Goal: Task Accomplishment & Management: Manage account settings

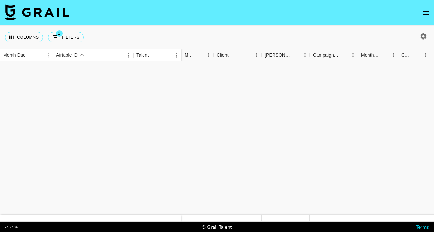
scroll to position [253, 0]
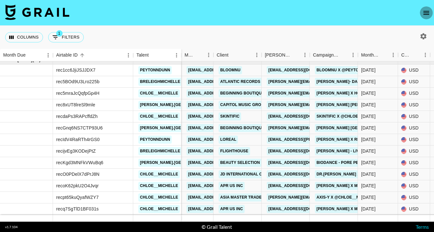
click at [427, 12] on icon "open drawer" at bounding box center [426, 13] width 8 height 8
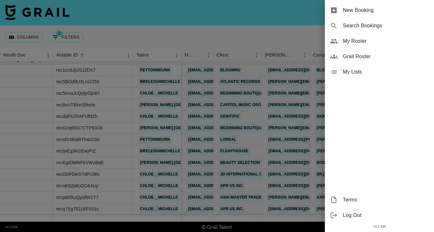
click at [354, 38] on span "My Roster" at bounding box center [386, 41] width 86 height 8
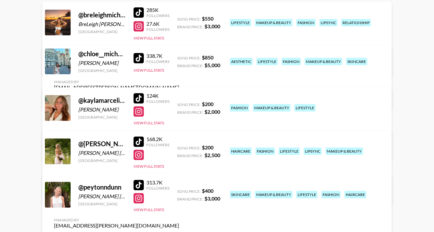
scroll to position [98, 0]
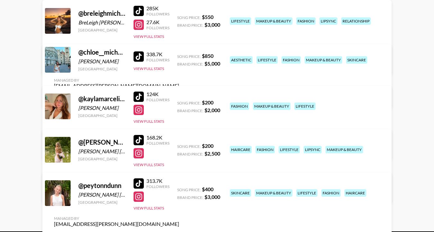
click at [179, 94] on link "View/Edit Details" at bounding box center [116, 97] width 125 height 6
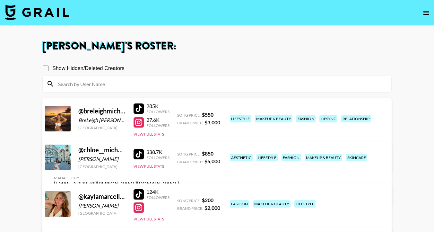
click at [57, 13] on img at bounding box center [37, 11] width 64 height 15
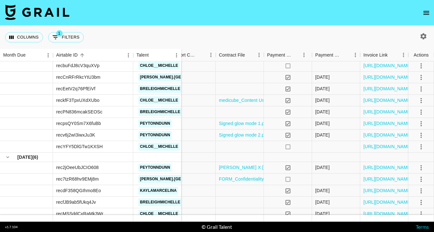
scroll to position [74, 583]
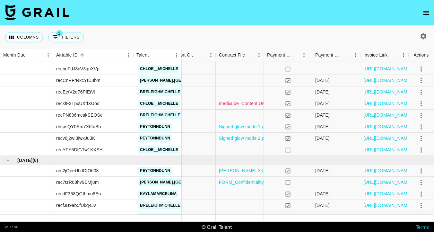
click at [250, 104] on link "medicube_Content Usage Agreement_Chloe Gardener(Grail Talent).docx (1).pdf" at bounding box center [301, 103] width 164 height 6
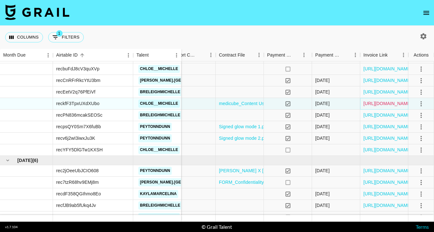
click at [383, 102] on link "https://in.xero.com/VEkwhnIyV5BqJWHNnsCsT2OYVLUpltkK22gxSGyA" at bounding box center [387, 103] width 48 height 6
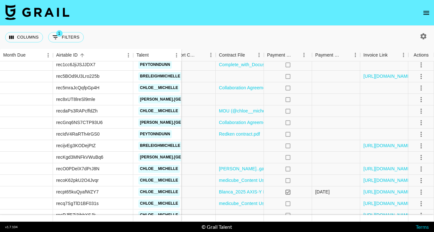
scroll to position [294, 583]
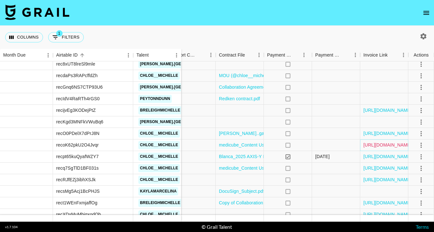
click at [381, 145] on link "https://in.xero.com/Qt6PbN07UVLCE2BzhUZjNle0T9uBNA5F0vzGnoDv" at bounding box center [387, 144] width 48 height 6
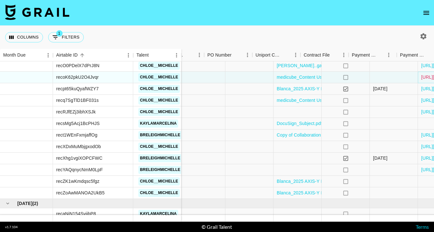
scroll to position [362, 534]
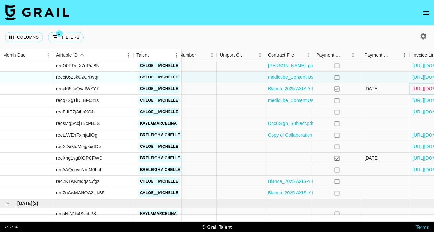
click at [424, 91] on link "https://in.xero.com/qK3cIpH2znLUVPMDoDxiy2EuHCY3fA9lOXi0es1U" at bounding box center [436, 88] width 48 height 6
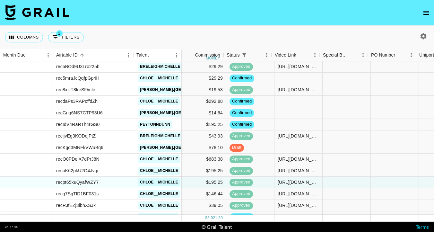
scroll to position [269, 335]
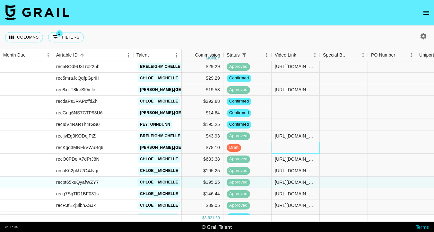
click at [294, 146] on div at bounding box center [295, 148] width 48 height 12
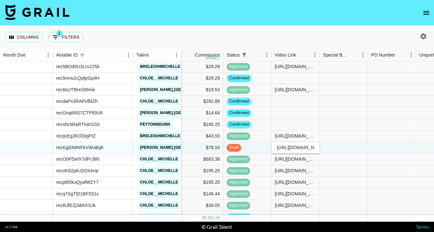
scroll to position [0, 125]
type input "https://www.tiktok.com/@landry.glasgow/video/7554049804347772190?lang=en"
click at [327, 33] on div "Columns 1 Filters + Booking" at bounding box center [217, 37] width 434 height 23
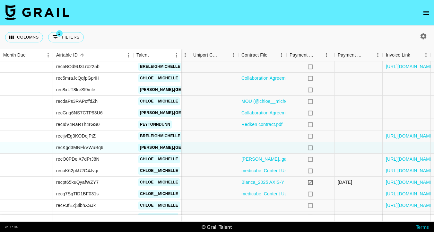
scroll to position [269, 583]
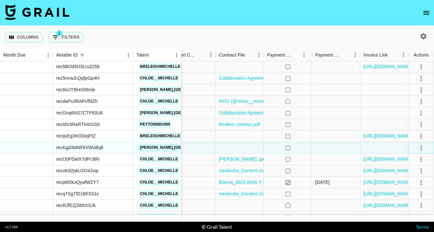
click at [419, 148] on icon "select merge strategy" at bounding box center [421, 148] width 8 height 8
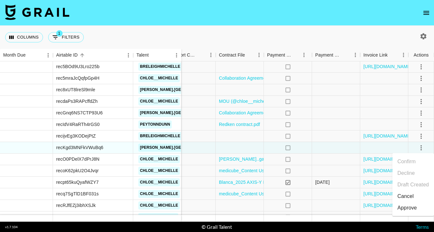
click at [410, 208] on div "Approve" at bounding box center [407, 208] width 20 height 8
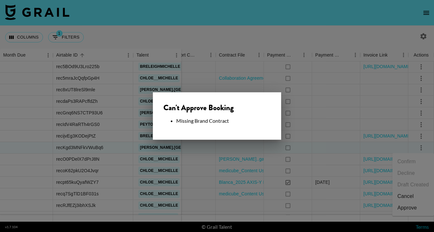
click at [270, 34] on div at bounding box center [217, 116] width 434 height 232
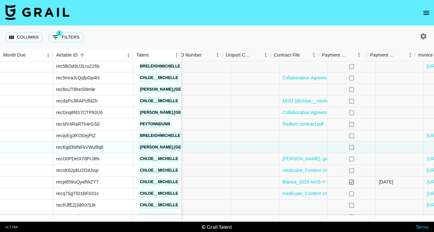
scroll to position [269, 536]
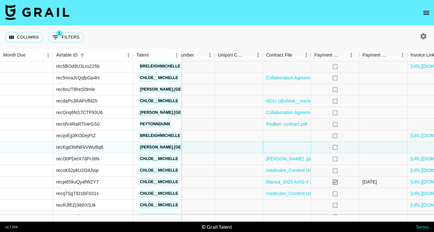
click at [295, 150] on div at bounding box center [287, 147] width 48 height 12
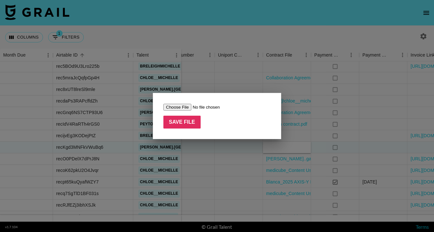
click at [190, 107] on input "file" at bounding box center [203, 107] width 81 height 7
type input "C:\fakepath\Paid Contents Agreement_Landry(25.08) (1).pdf"
click at [189, 120] on input "Save File" at bounding box center [181, 121] width 37 height 13
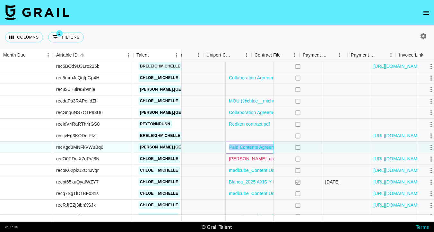
scroll to position [269, 583]
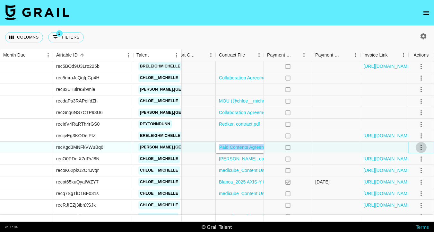
click at [423, 146] on icon "select merge strategy" at bounding box center [421, 147] width 8 height 8
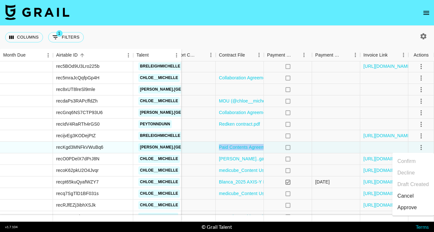
click at [410, 209] on div "Approve" at bounding box center [407, 207] width 20 height 8
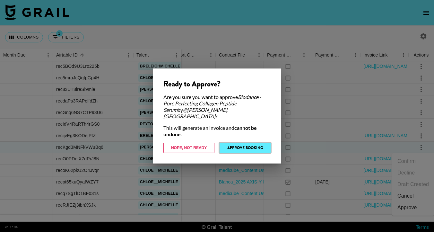
click at [258, 144] on button "Approve Booking" at bounding box center [244, 147] width 51 height 10
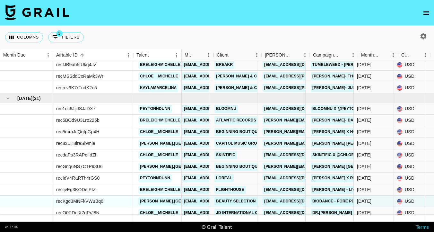
scroll to position [215, 0]
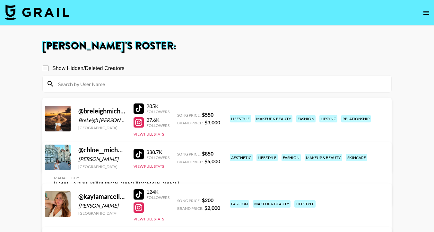
click at [55, 15] on img at bounding box center [37, 11] width 64 height 15
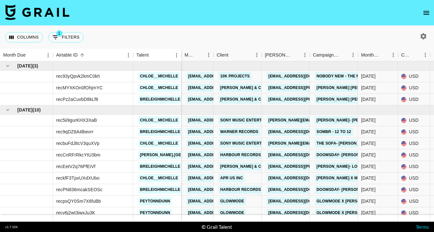
scroll to position [0, 13]
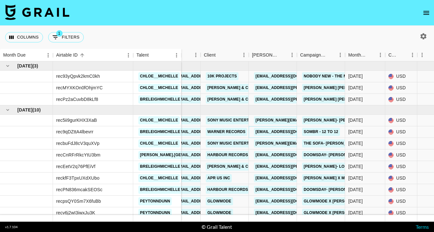
click at [282, 132] on link "jun.park@warnerrecords.com" at bounding box center [290, 132] width 72 height 8
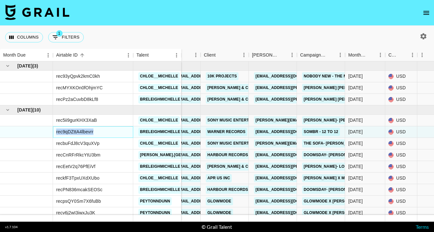
drag, startPoint x: 95, startPoint y: 132, endPoint x: 56, endPoint y: 132, distance: 39.1
click at [56, 132] on div "rec9qDZttA4lbevrr" at bounding box center [93, 132] width 80 height 12
copy div "rec9qDZttA4lbevrr"
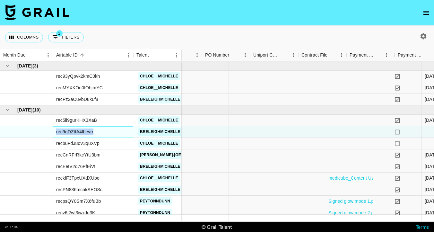
scroll to position [0, 583]
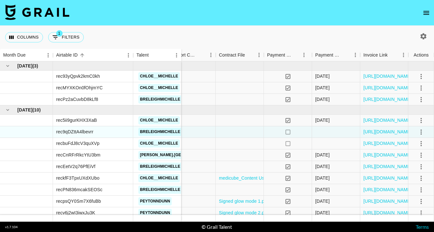
click at [119, 31] on div "Columns 1 Filters + Booking" at bounding box center [217, 37] width 434 height 23
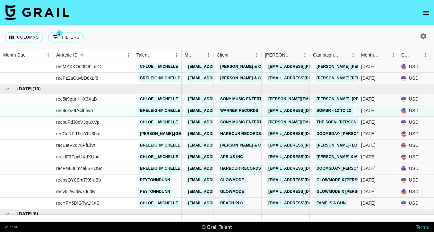
scroll to position [106, 0]
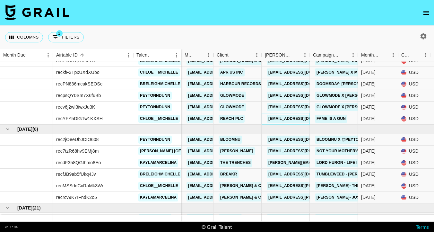
click at [276, 121] on link "cailin@reach.me" at bounding box center [303, 119] width 72 height 8
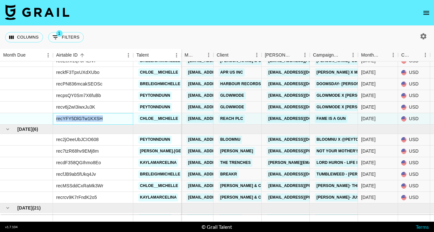
drag, startPoint x: 105, startPoint y: 118, endPoint x: 56, endPoint y: 120, distance: 49.1
click at [56, 120] on div "recYFY5DlGTw1KXSH" at bounding box center [93, 119] width 80 height 12
copy div "recYFY5DlGTw1KXSH"
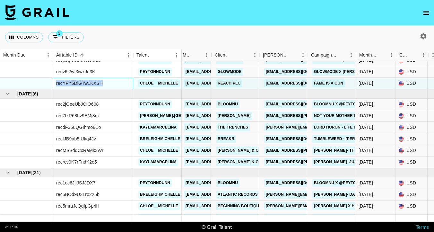
scroll to position [141, 0]
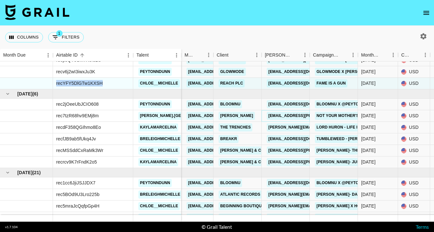
click at [284, 115] on link "[EMAIL_ADDRESS][PERSON_NAME][DOMAIN_NAME]" at bounding box center [319, 116] width 105 height 8
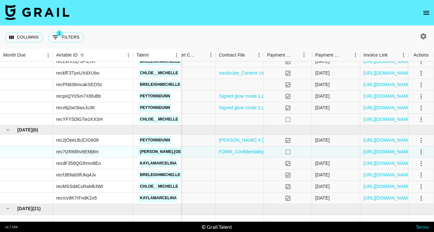
scroll to position [105, 575]
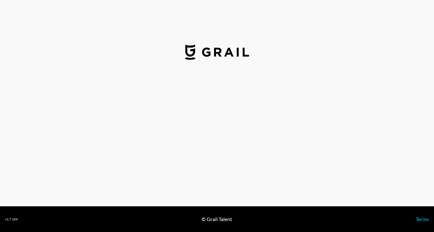
select select "USD"
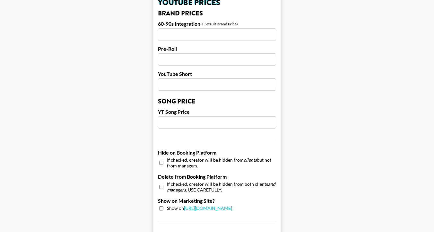
scroll to position [639, 0]
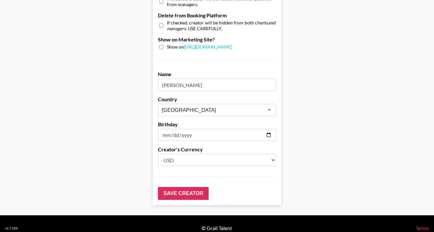
click at [423, 225] on link "Terms" at bounding box center [421, 228] width 13 height 6
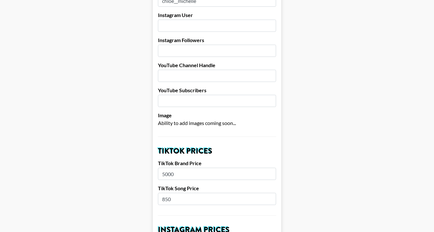
scroll to position [0, 0]
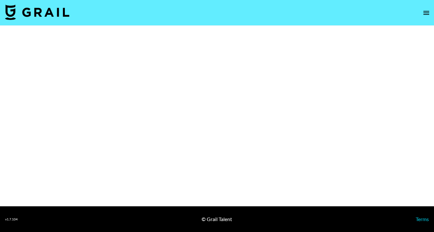
select select "Multi"
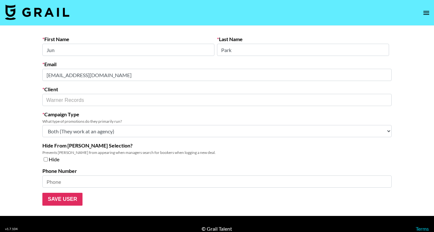
click at [31, 15] on img at bounding box center [37, 11] width 64 height 15
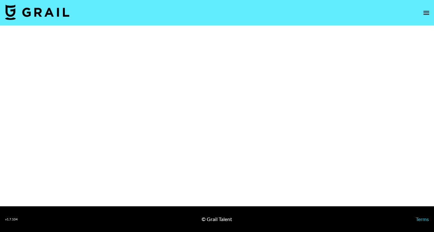
select select "Song"
select select "Brand"
